Goal: Check status: Check status

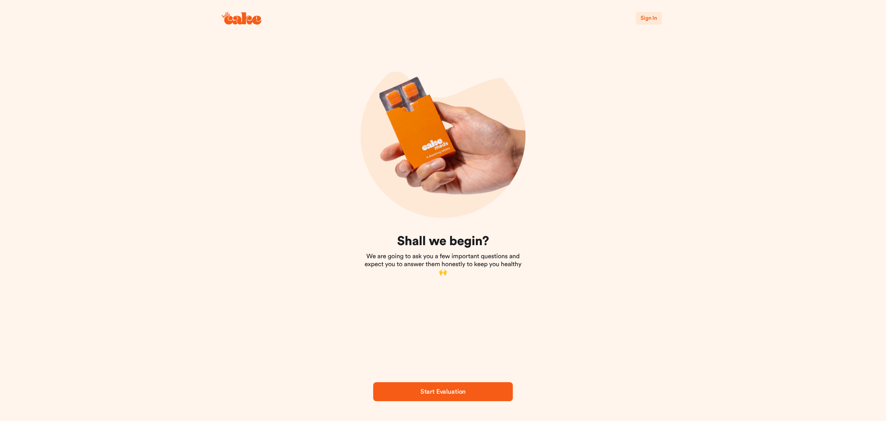
click at [653, 19] on span "Sign In" at bounding box center [648, 18] width 17 height 6
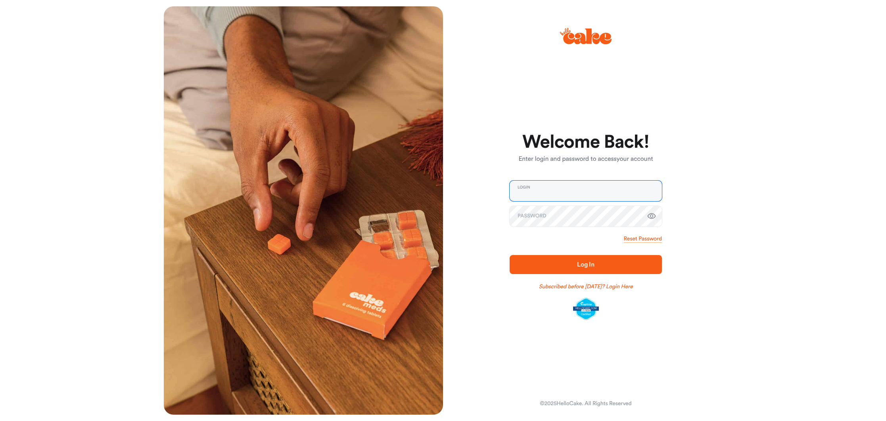
click at [558, 194] on input "email" at bounding box center [585, 191] width 152 height 21
type input "**********"
drag, startPoint x: 585, startPoint y: 266, endPoint x: 591, endPoint y: 264, distance: 7.0
click at [586, 265] on span "Log In" at bounding box center [585, 265] width 17 height 6
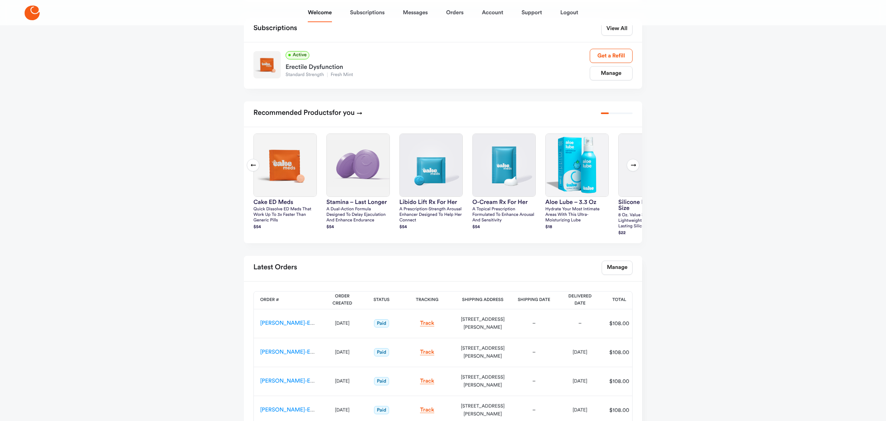
scroll to position [143, 0]
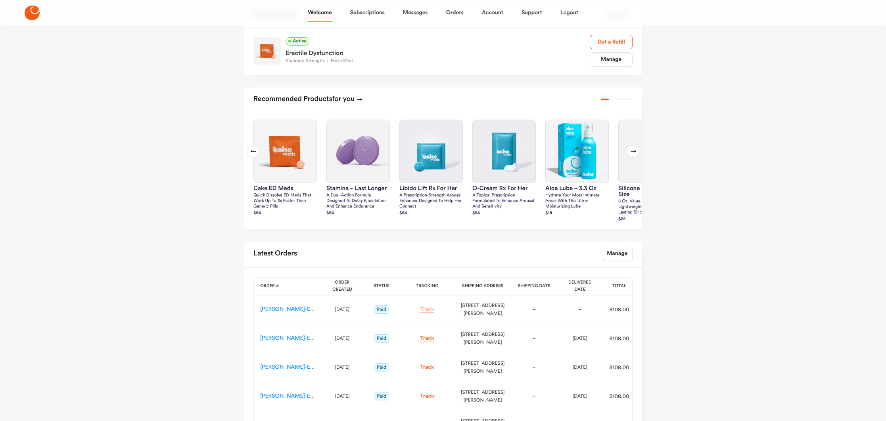
click at [424, 309] on link "Track" at bounding box center [427, 310] width 14 height 6
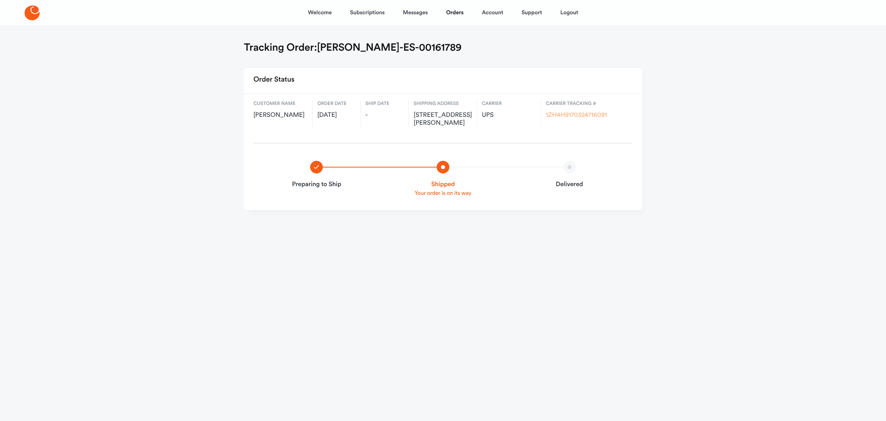
click at [573, 115] on link "1ZH4H9170324716091" at bounding box center [575, 115] width 61 height 6
click at [571, 10] on link "Logout" at bounding box center [569, 12] width 18 height 19
